Goal: Task Accomplishment & Management: Use online tool/utility

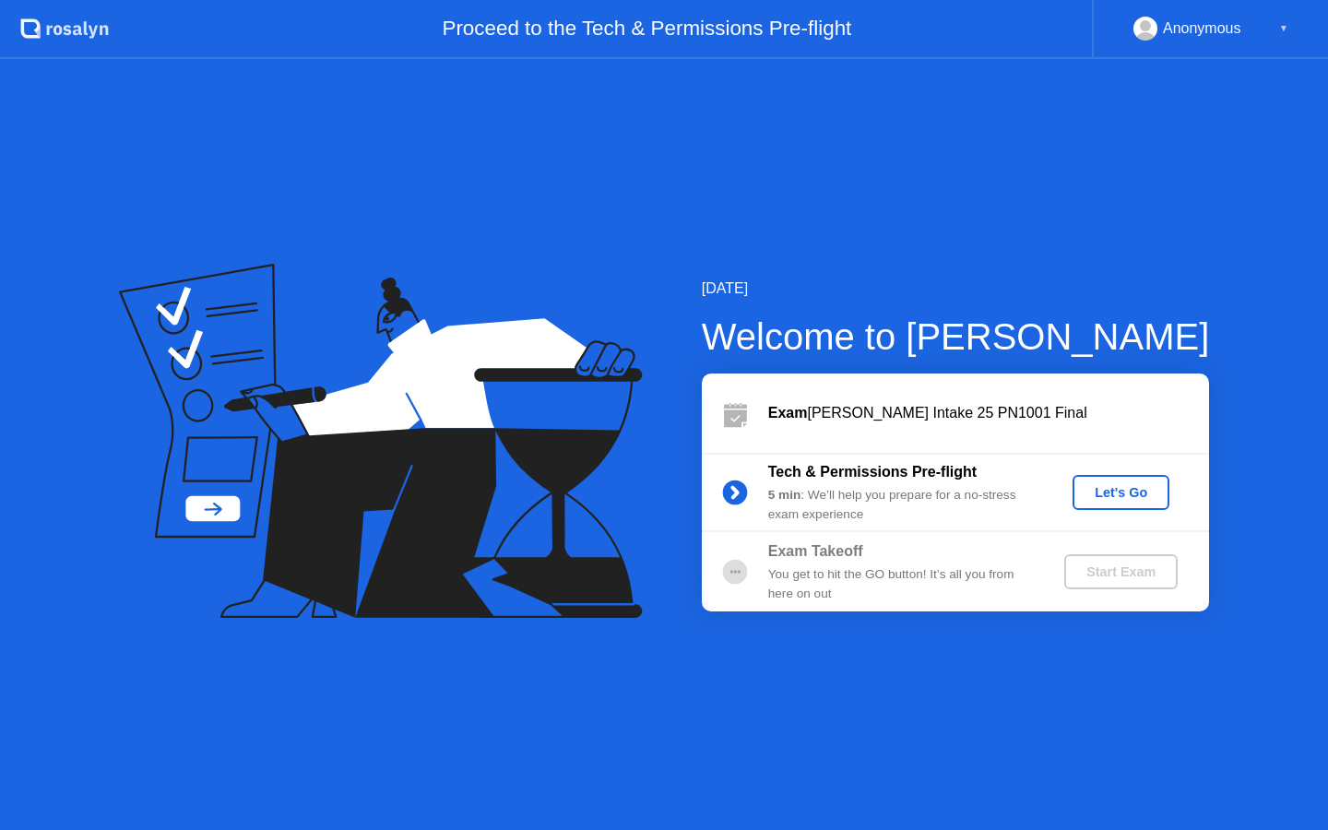
click at [1140, 493] on div "Let's Go" at bounding box center [1121, 492] width 82 height 15
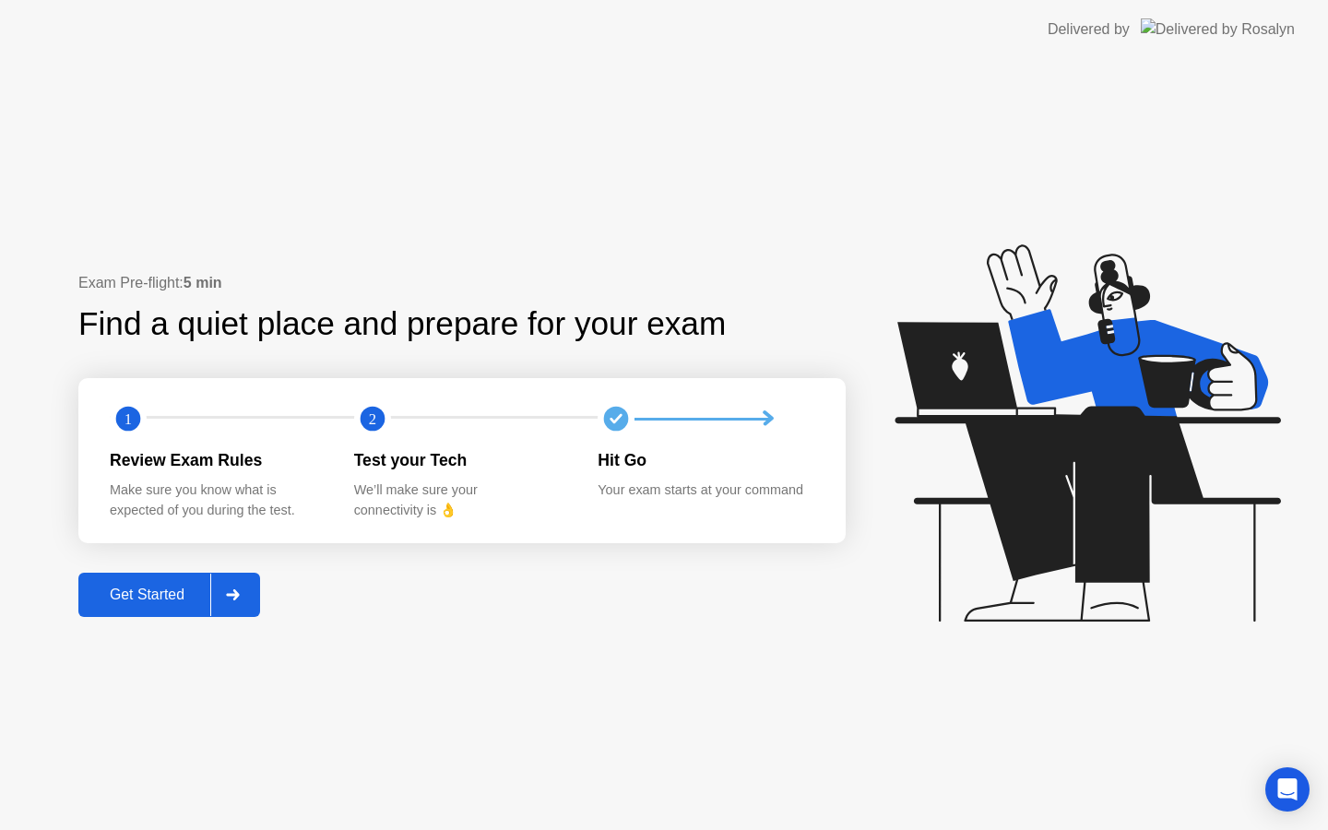
click at [188, 587] on div "Get Started" at bounding box center [147, 595] width 126 height 17
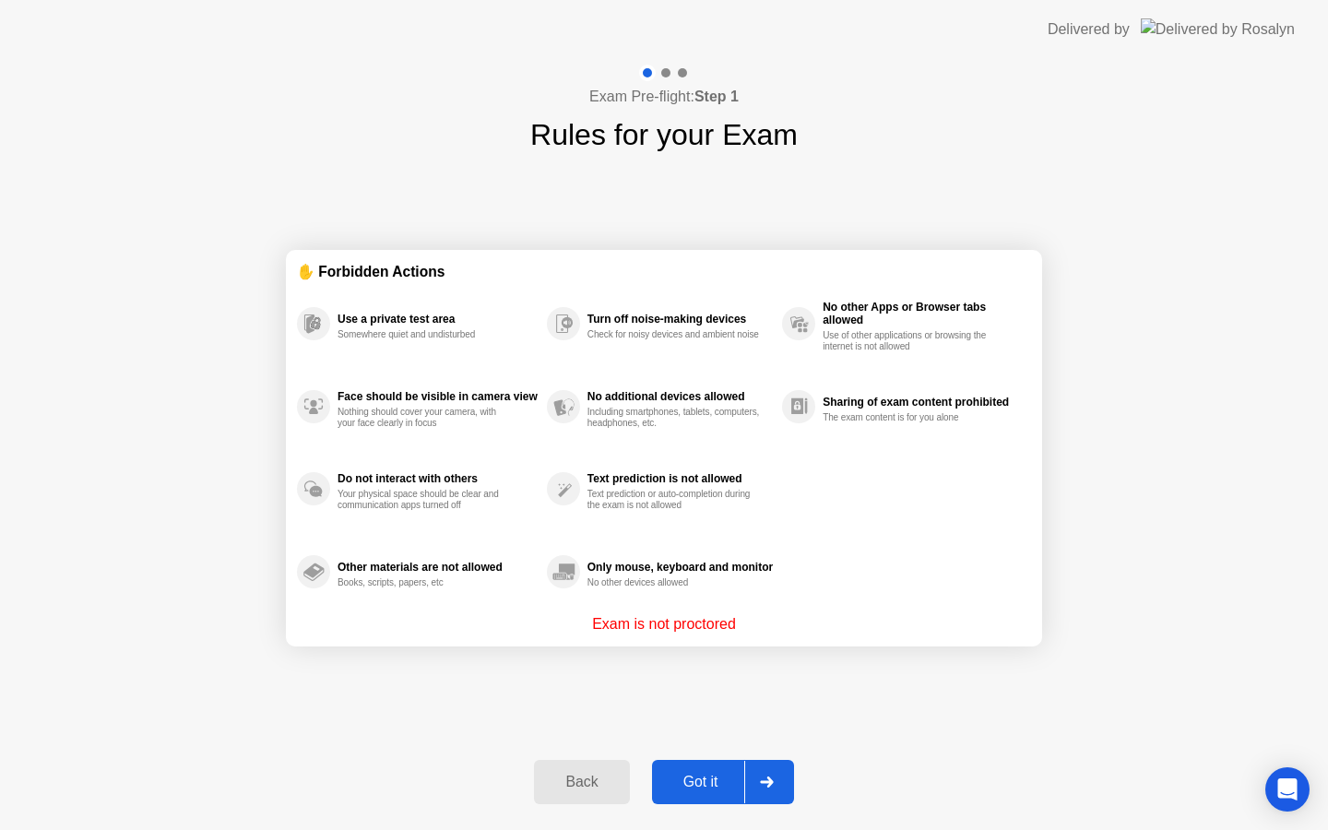
click at [702, 777] on div "Got it" at bounding box center [701, 782] width 87 height 17
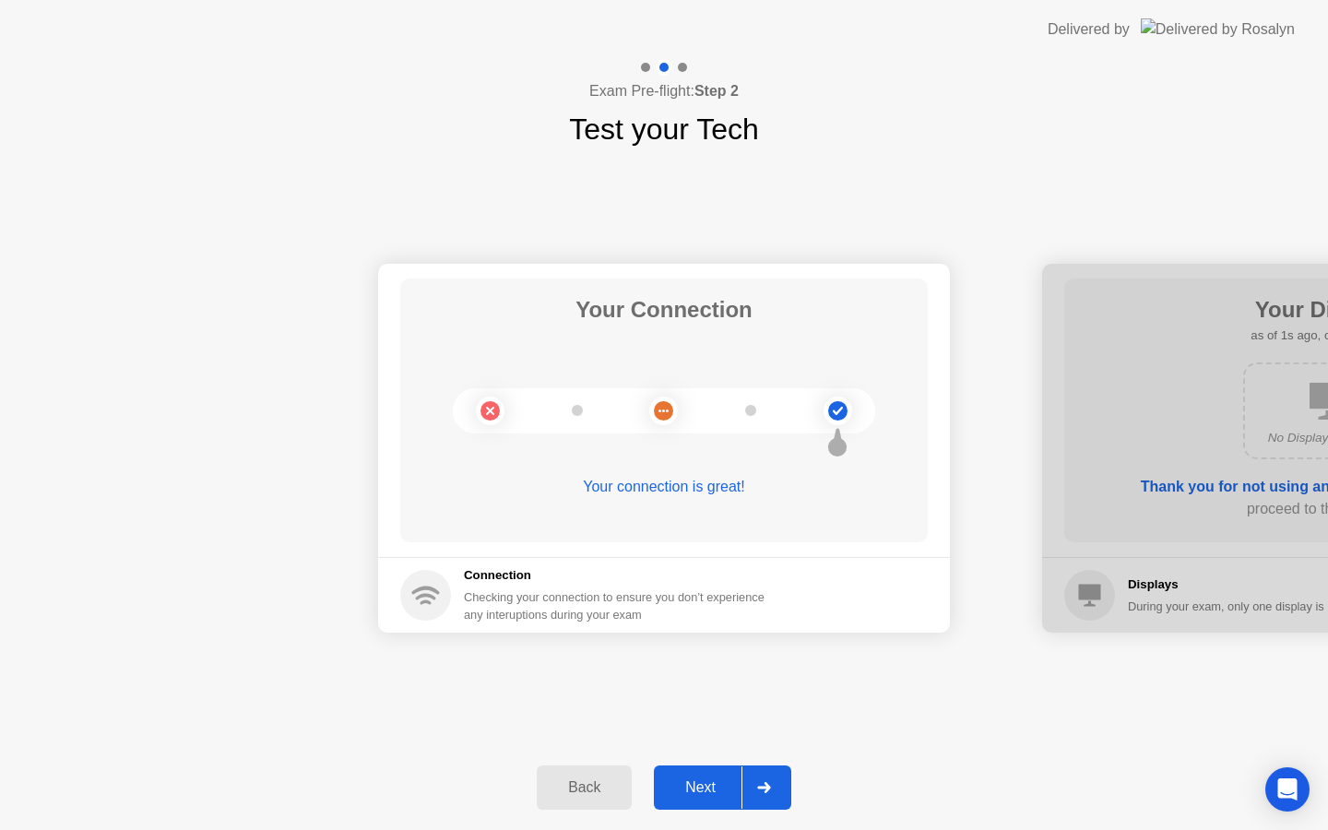
click at [766, 791] on icon at bounding box center [763, 787] width 13 height 11
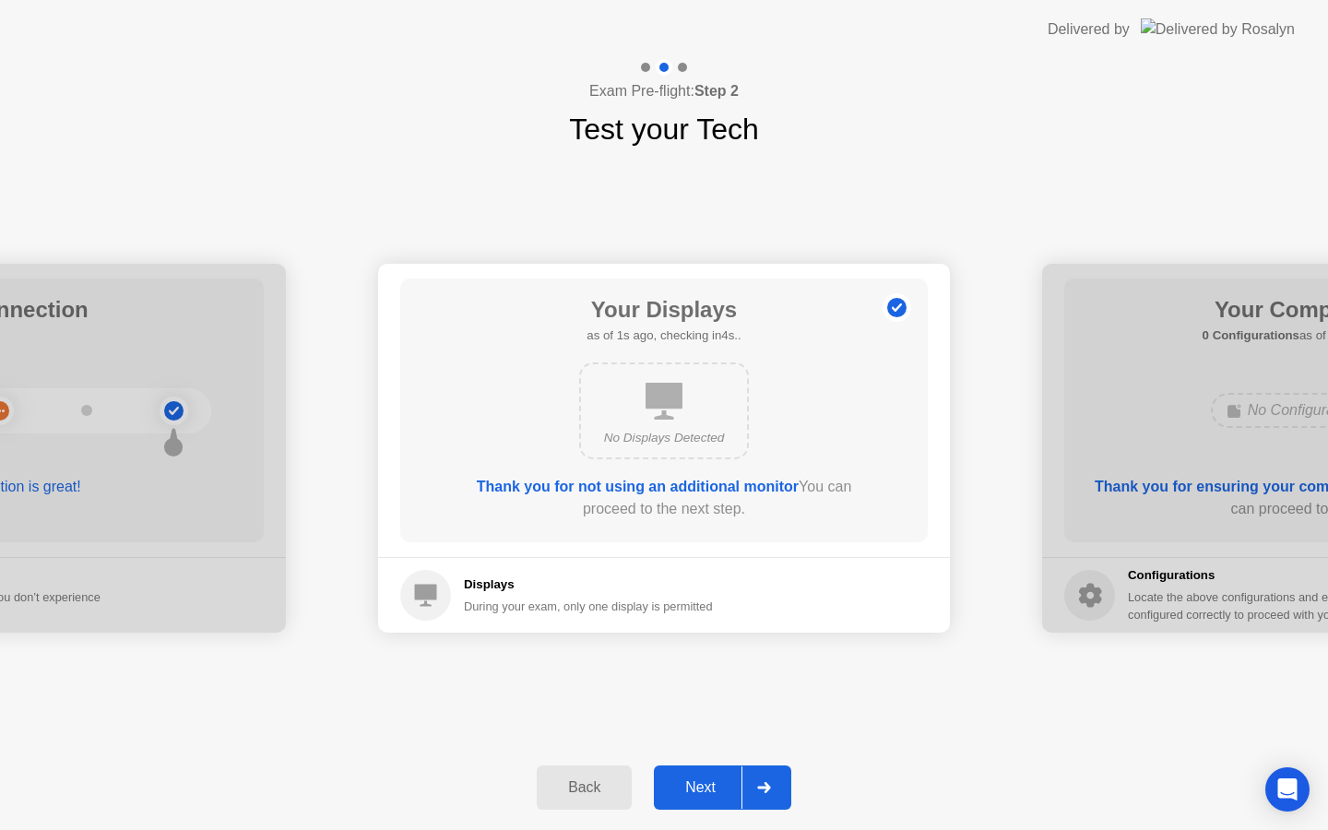
click at [766, 791] on icon at bounding box center [763, 787] width 13 height 11
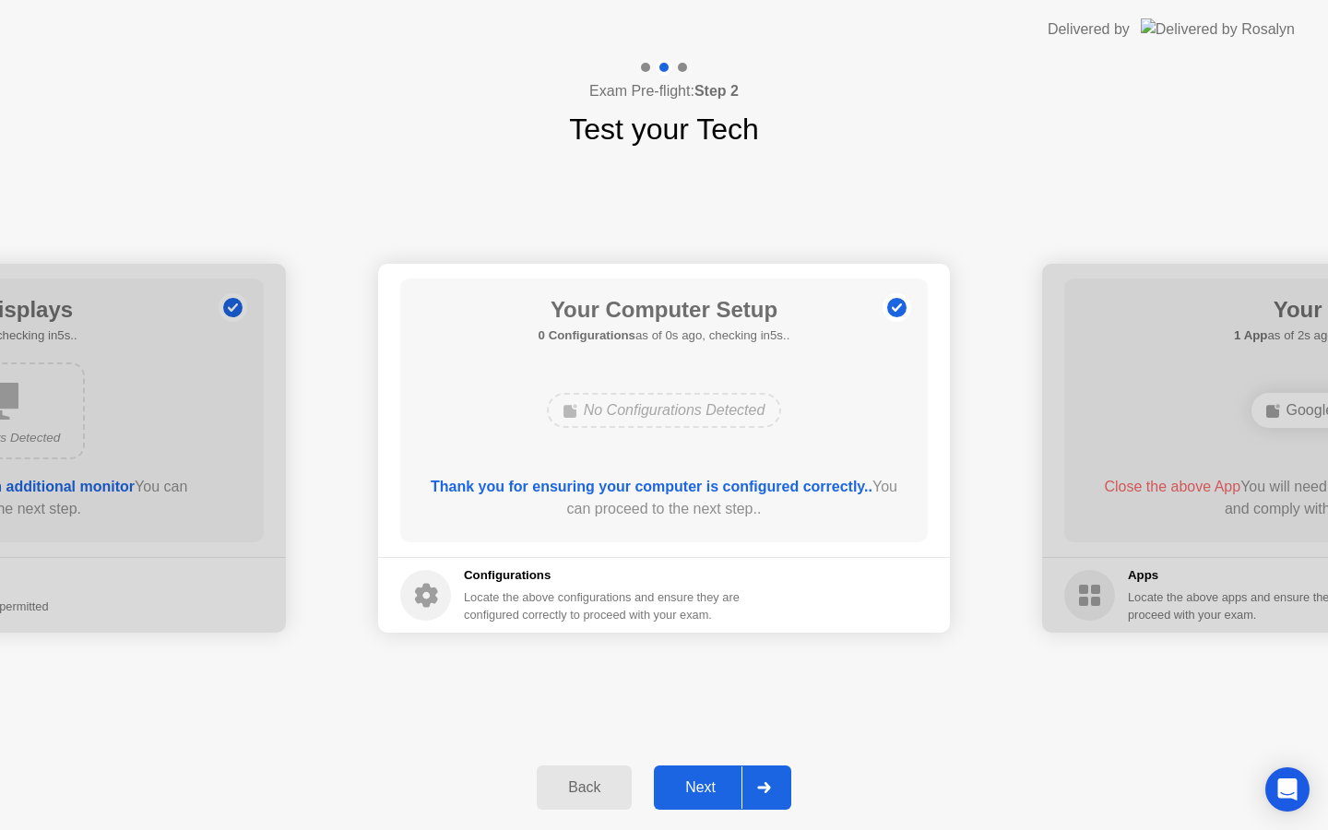
click at [766, 791] on icon at bounding box center [763, 787] width 13 height 11
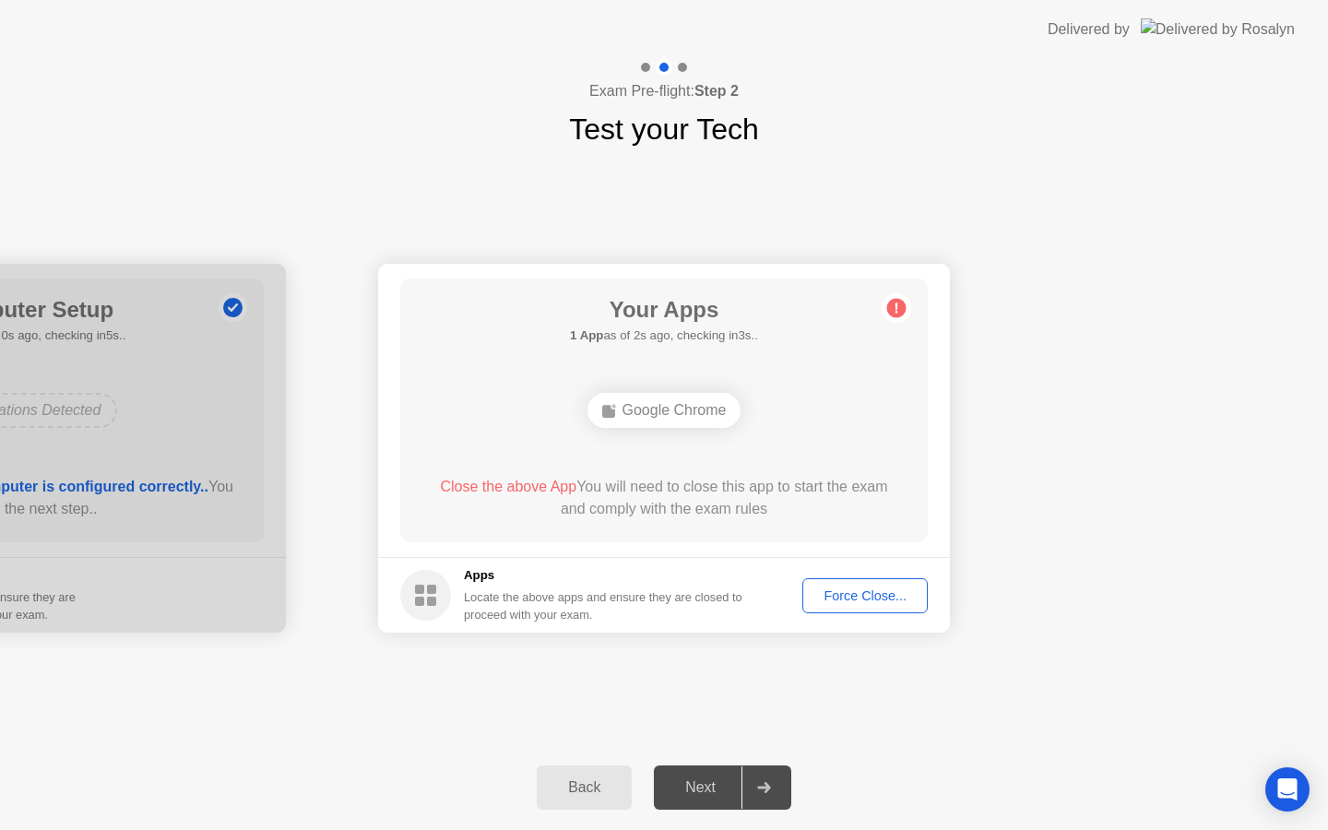
click at [877, 596] on div "Force Close..." at bounding box center [865, 595] width 113 height 15
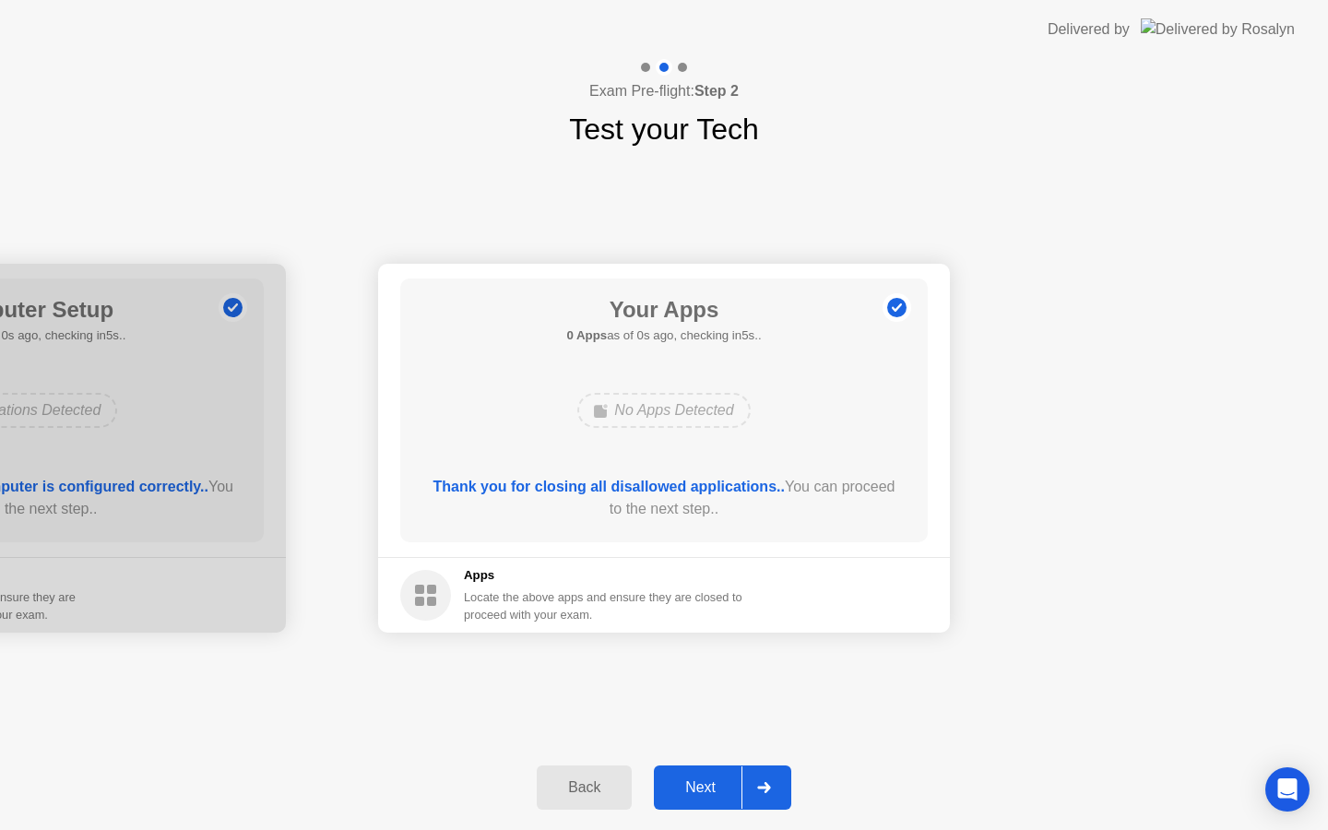
click at [767, 779] on div at bounding box center [764, 788] width 44 height 42
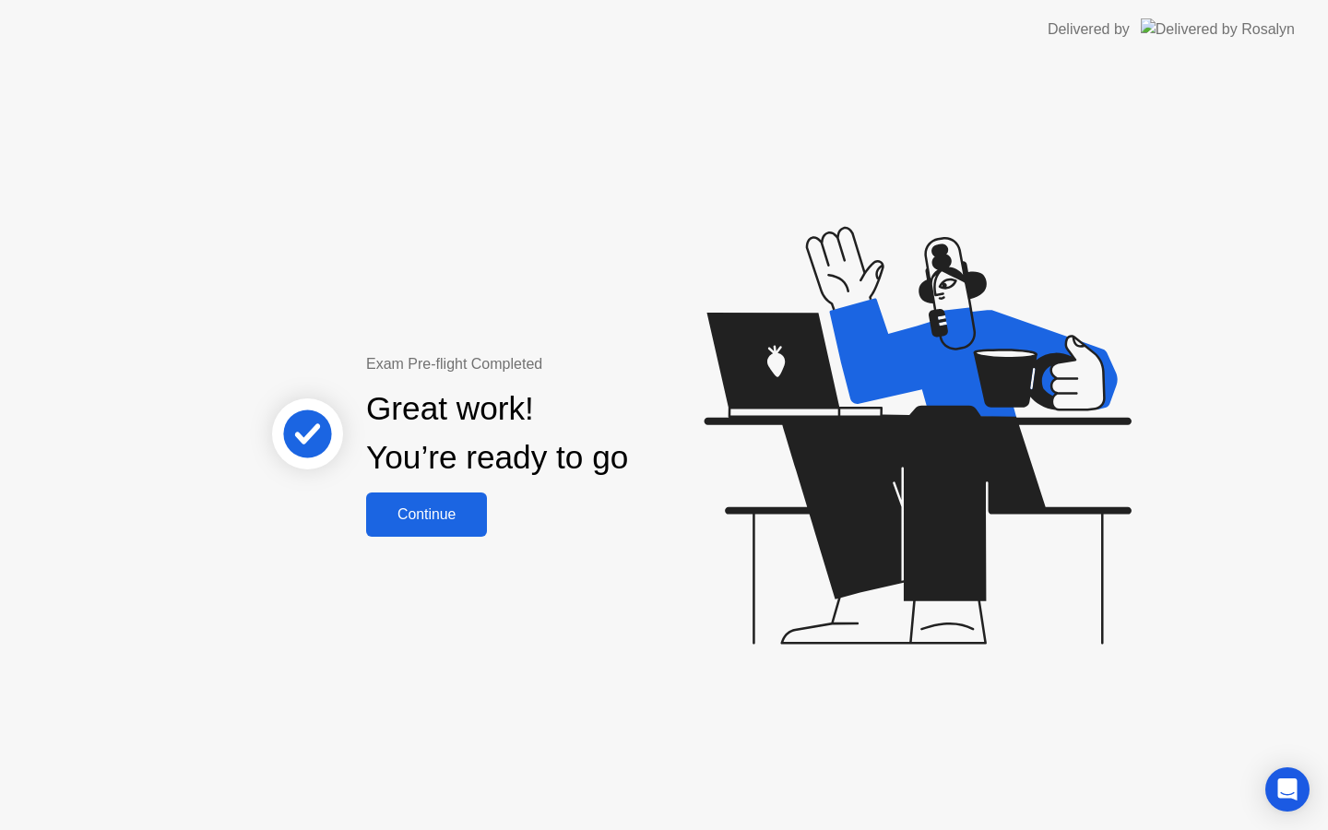
click at [460, 514] on div "Continue" at bounding box center [427, 514] width 110 height 17
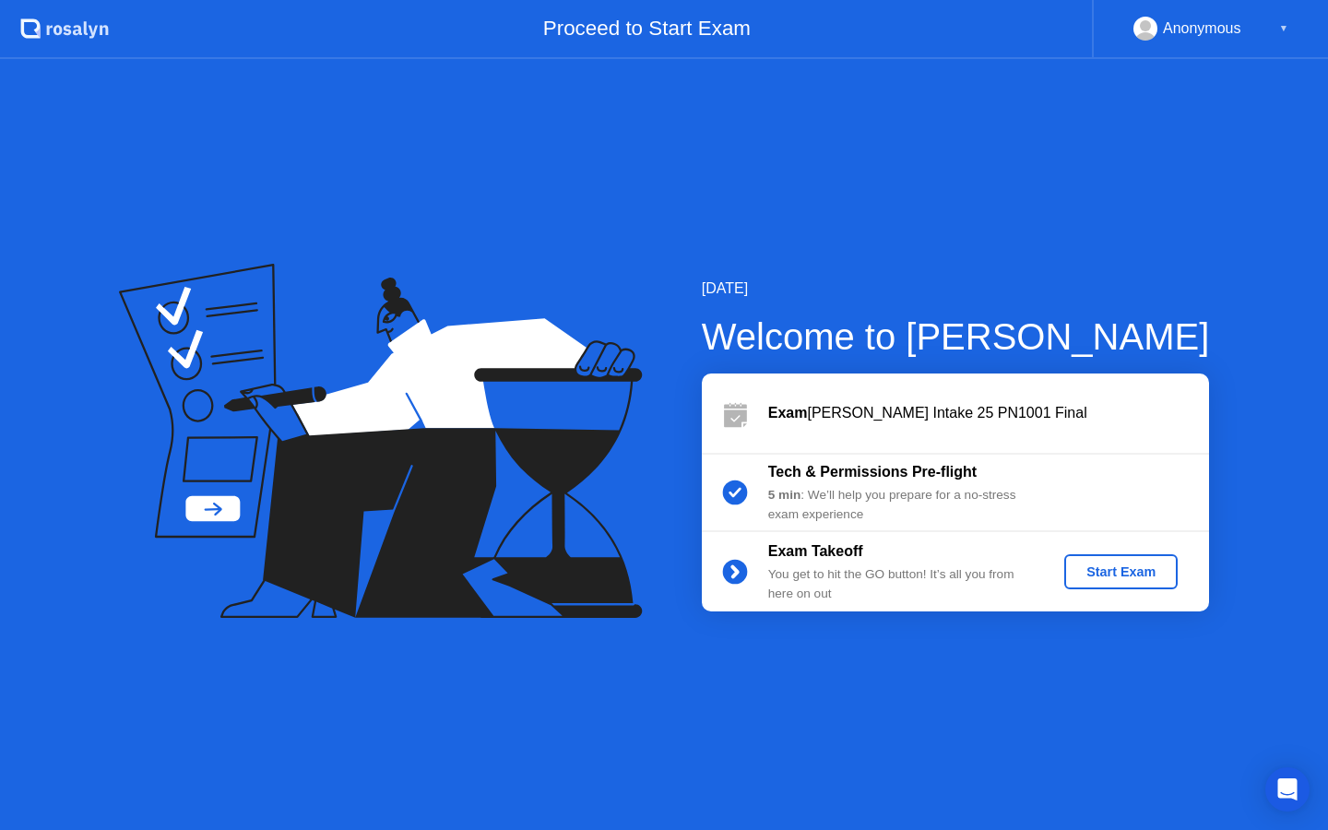
click at [1159, 569] on div "Start Exam" at bounding box center [1121, 572] width 99 height 15
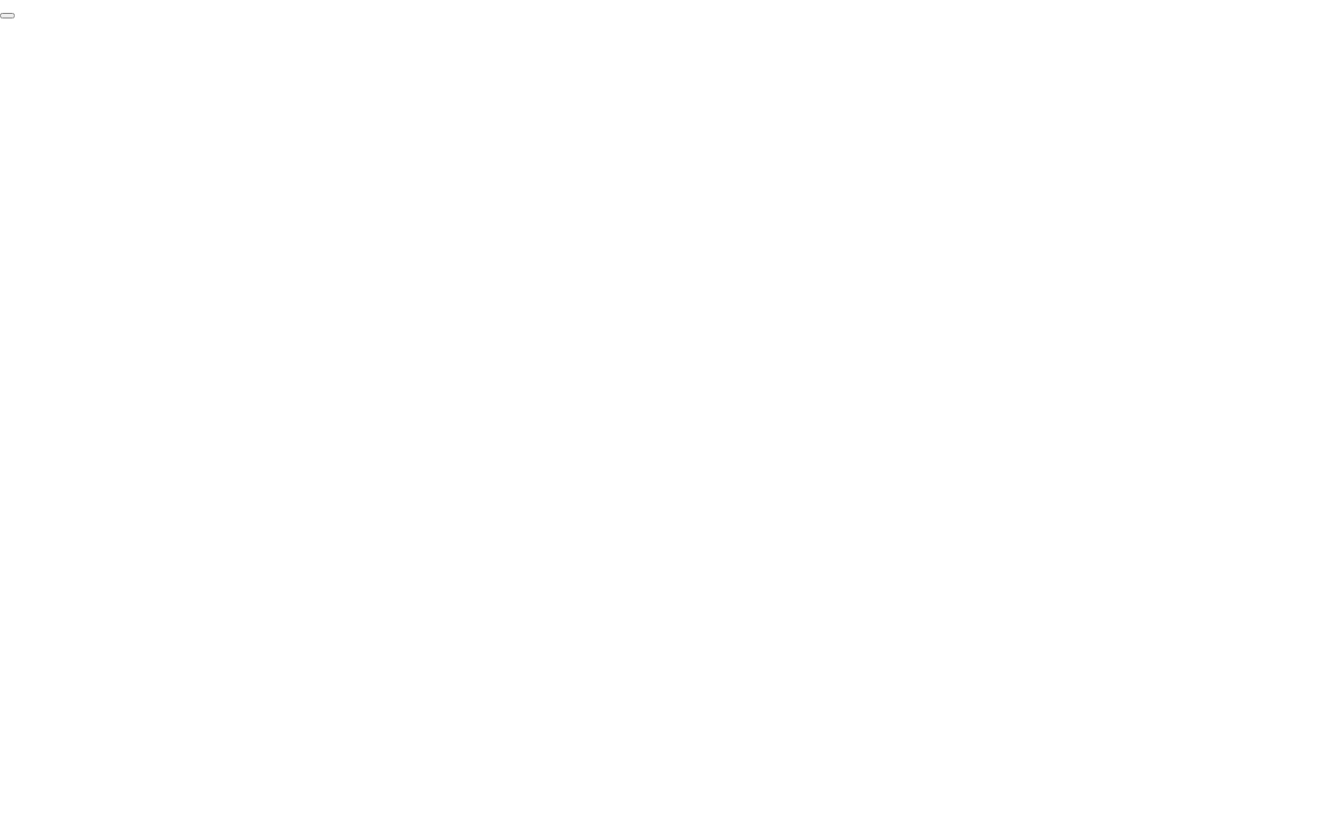
click at [15, 18] on button "End Proctoring Session" at bounding box center [7, 16] width 15 height 6
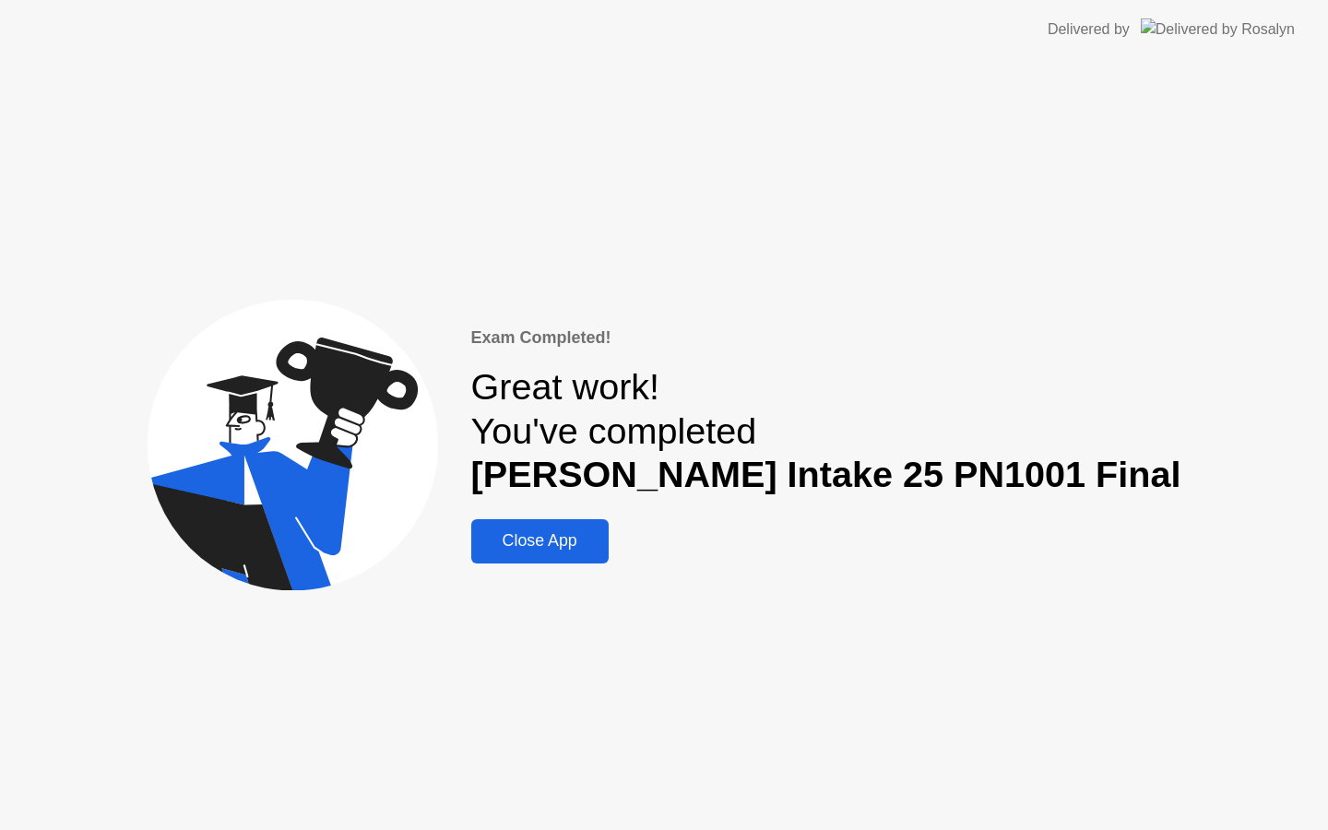
click at [609, 555] on button "Close App" at bounding box center [539, 541] width 137 height 44
